Goal: Share content: Share content

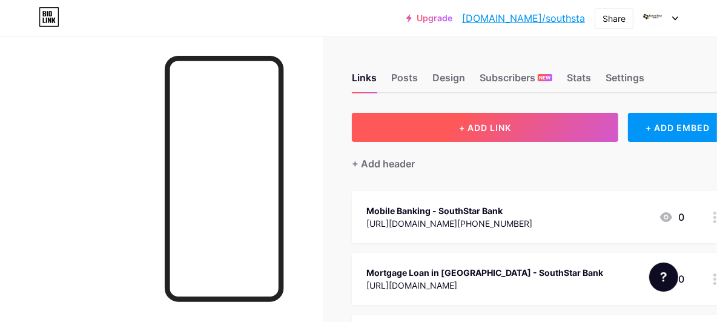
click at [486, 119] on button "+ ADD LINK" at bounding box center [485, 127] width 267 height 29
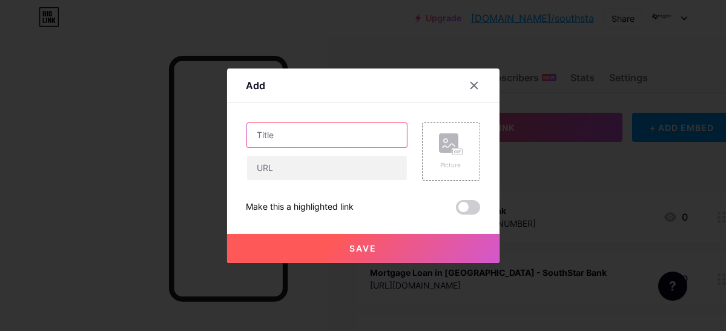
click at [295, 136] on input "text" at bounding box center [327, 135] width 160 height 24
paste input "Your Dream Project Starts Here with SouthStar Bank Construction Loans"
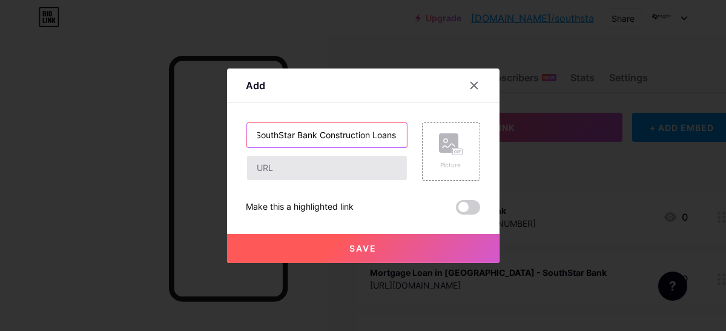
type input "Your Dream Project Starts Here with SouthStar Bank Construction Loans"
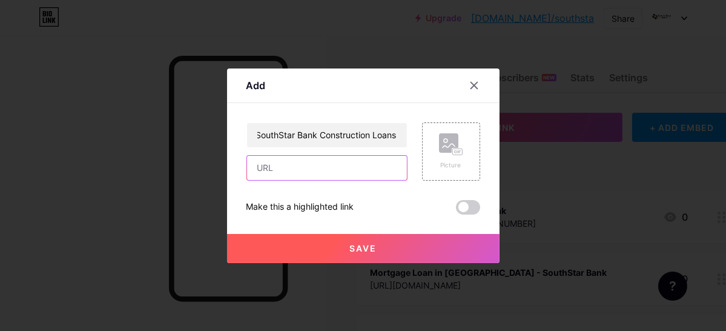
drag, startPoint x: 310, startPoint y: 167, endPoint x: 345, endPoint y: 247, distance: 87.9
click at [310, 167] on input "text" at bounding box center [327, 168] width 160 height 24
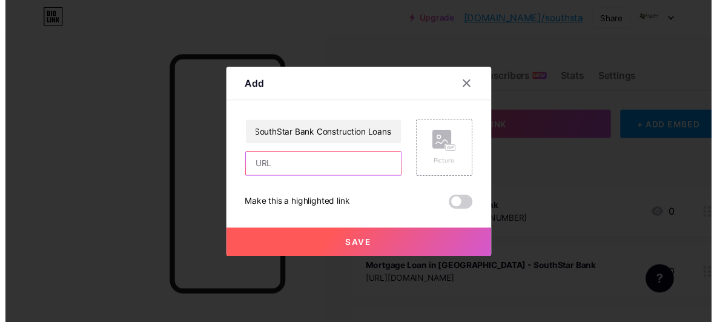
scroll to position [0, 0]
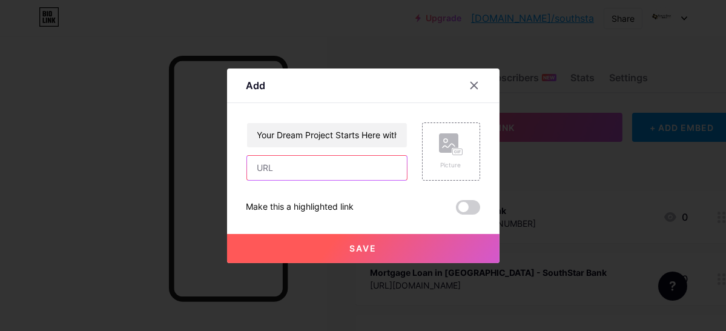
paste input "[URL][DOMAIN_NAME]"
type input "[URL][DOMAIN_NAME]"
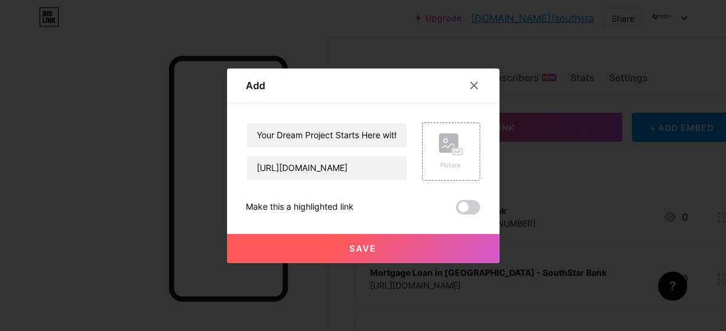
click at [321, 240] on button "Save" at bounding box center [363, 248] width 273 height 29
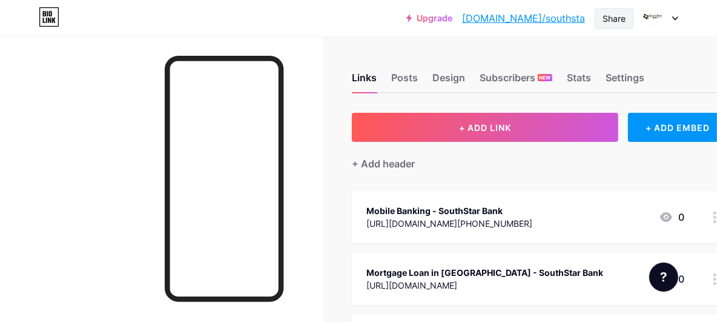
click at [619, 18] on div "Share" at bounding box center [614, 18] width 23 height 13
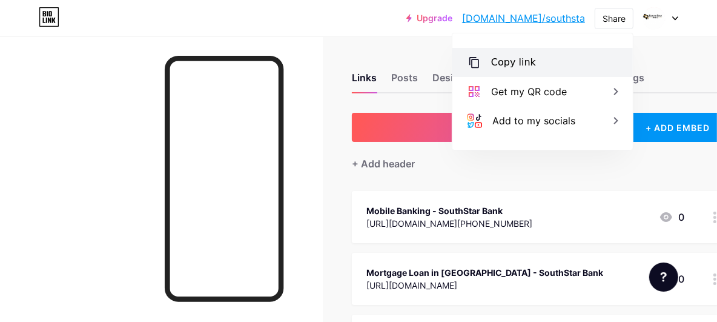
click at [511, 59] on div "Copy link" at bounding box center [513, 62] width 45 height 15
